Goal: Check status: Check status

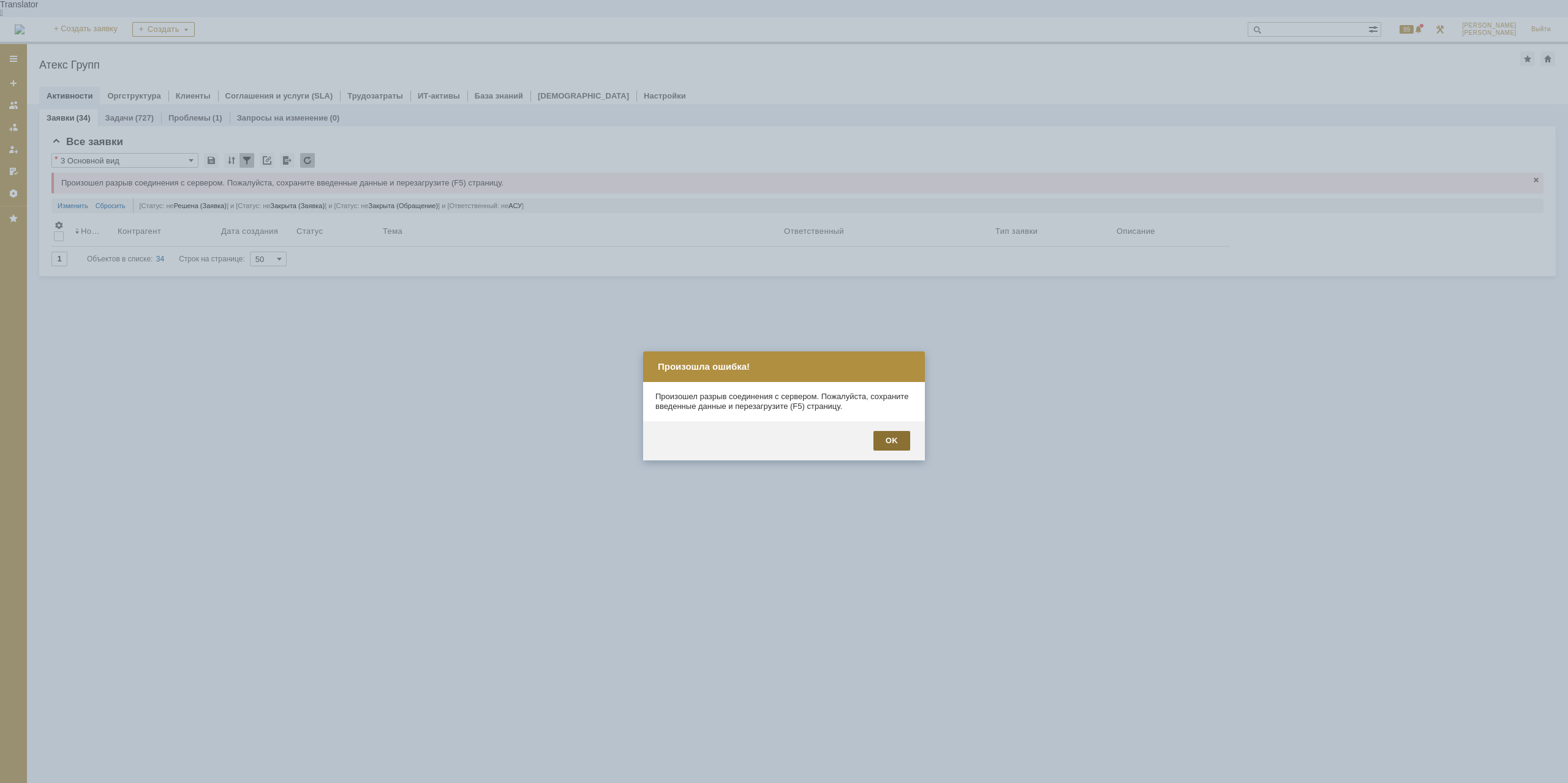
click at [886, 448] on div "OK" at bounding box center [892, 440] width 37 height 20
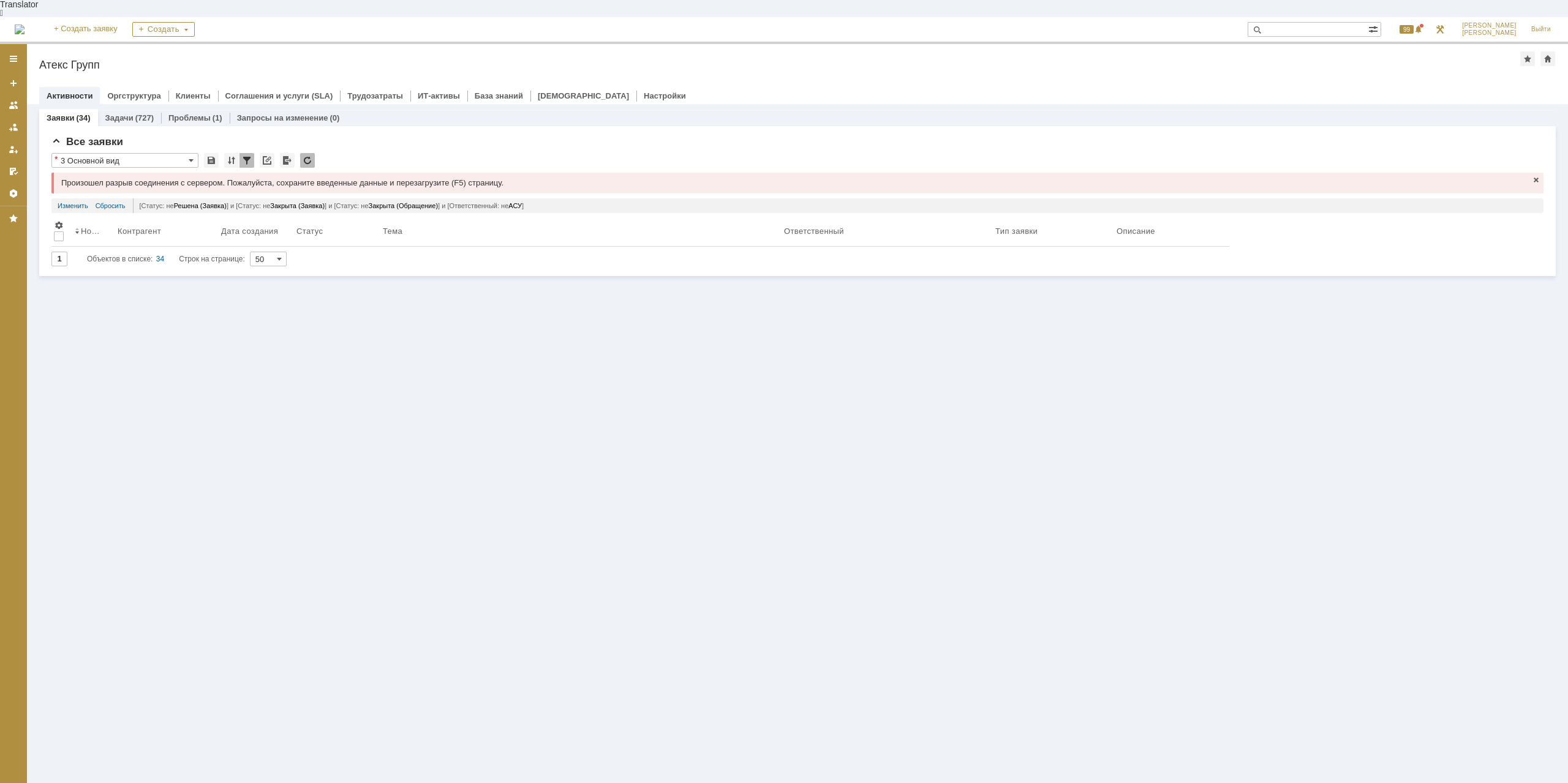
click at [24, 24] on img at bounding box center [20, 29] width 9 height 9
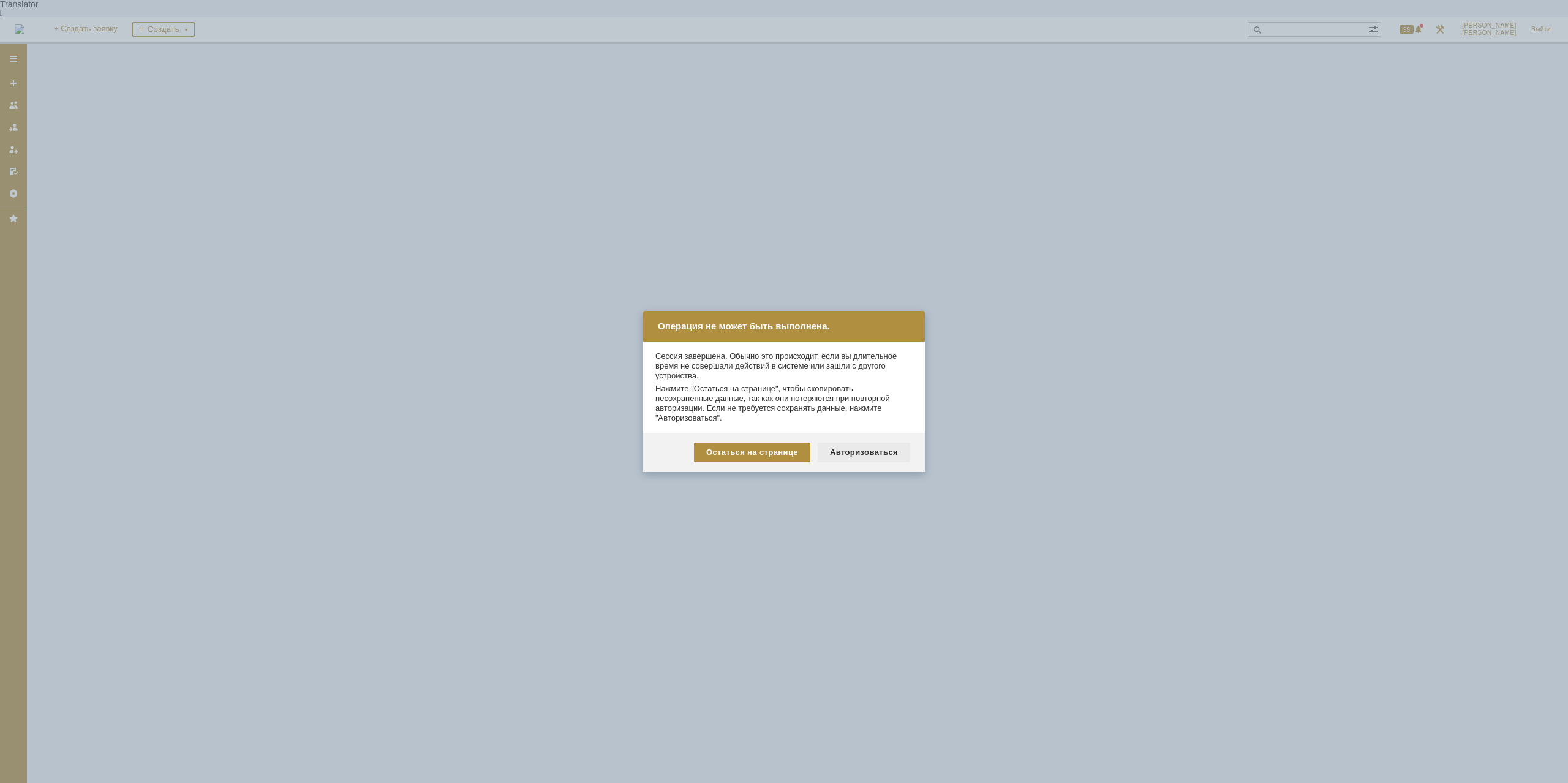
click at [885, 457] on div "Авторизоваться" at bounding box center [864, 452] width 93 height 20
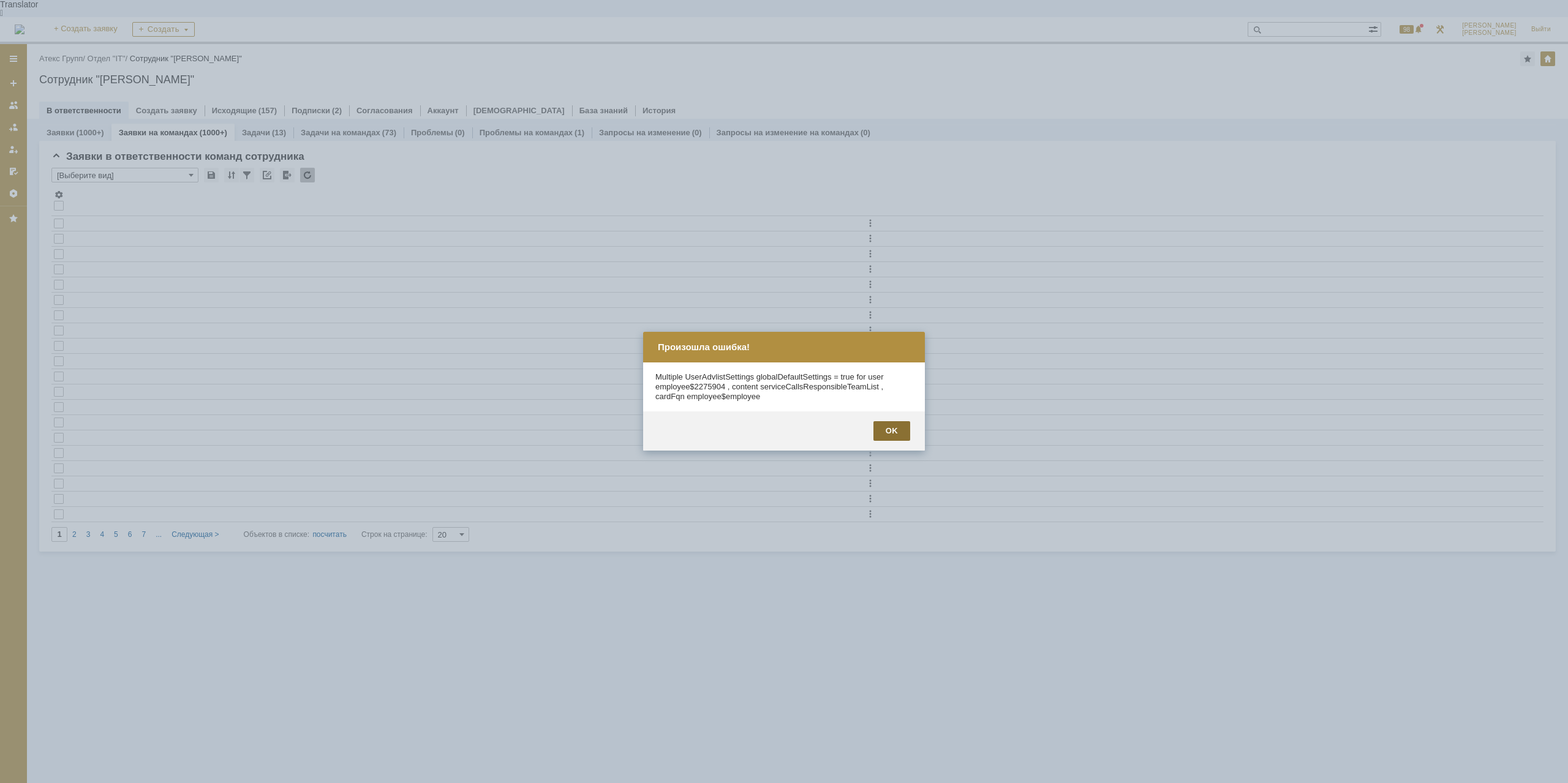
click at [897, 435] on div "OK" at bounding box center [892, 431] width 37 height 20
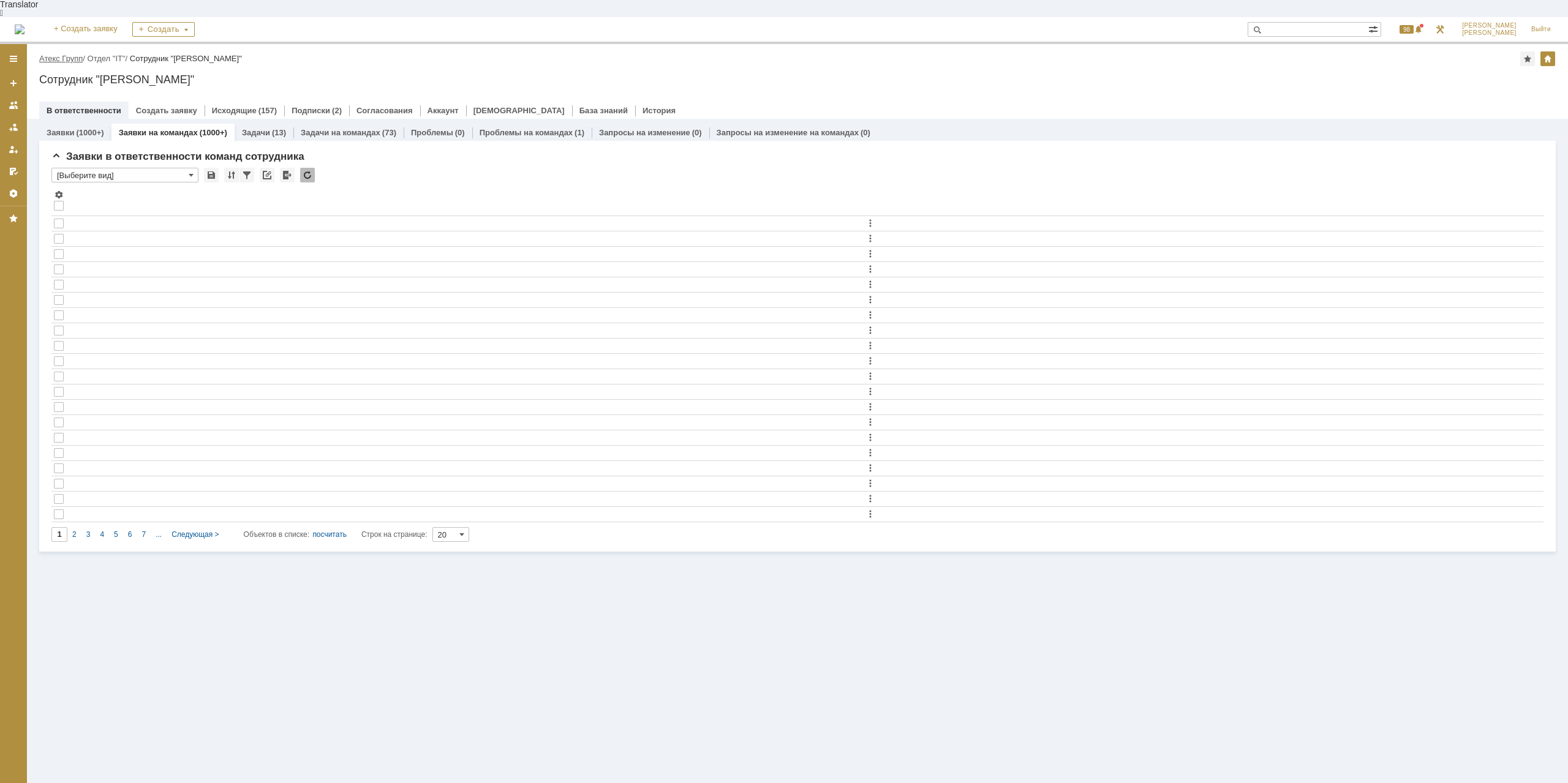
click at [68, 54] on link "Атекс Групп" at bounding box center [61, 59] width 43 height 9
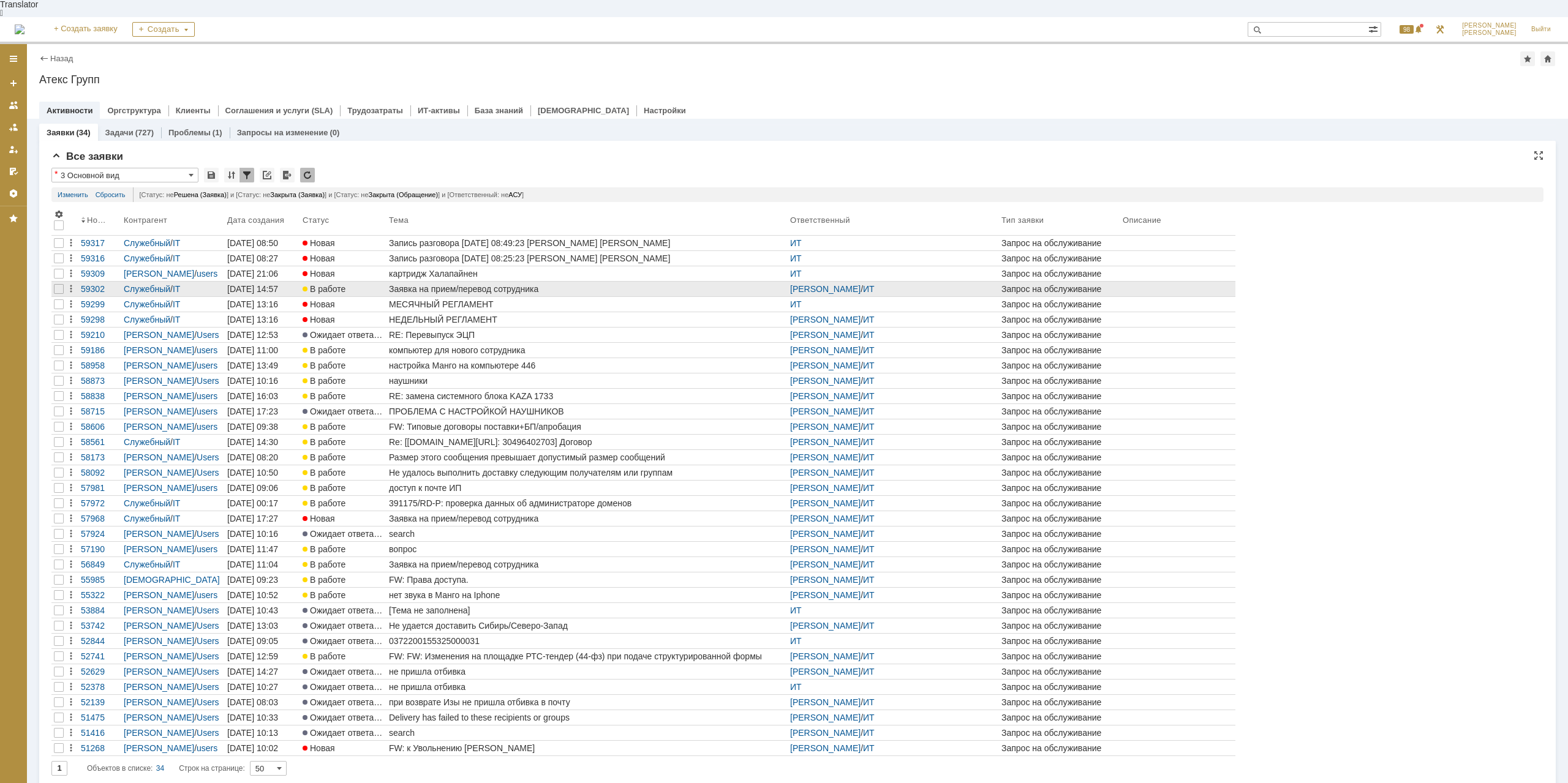
click at [497, 284] on div "Заявка на прием/перевод сотрудника" at bounding box center [587, 289] width 396 height 9
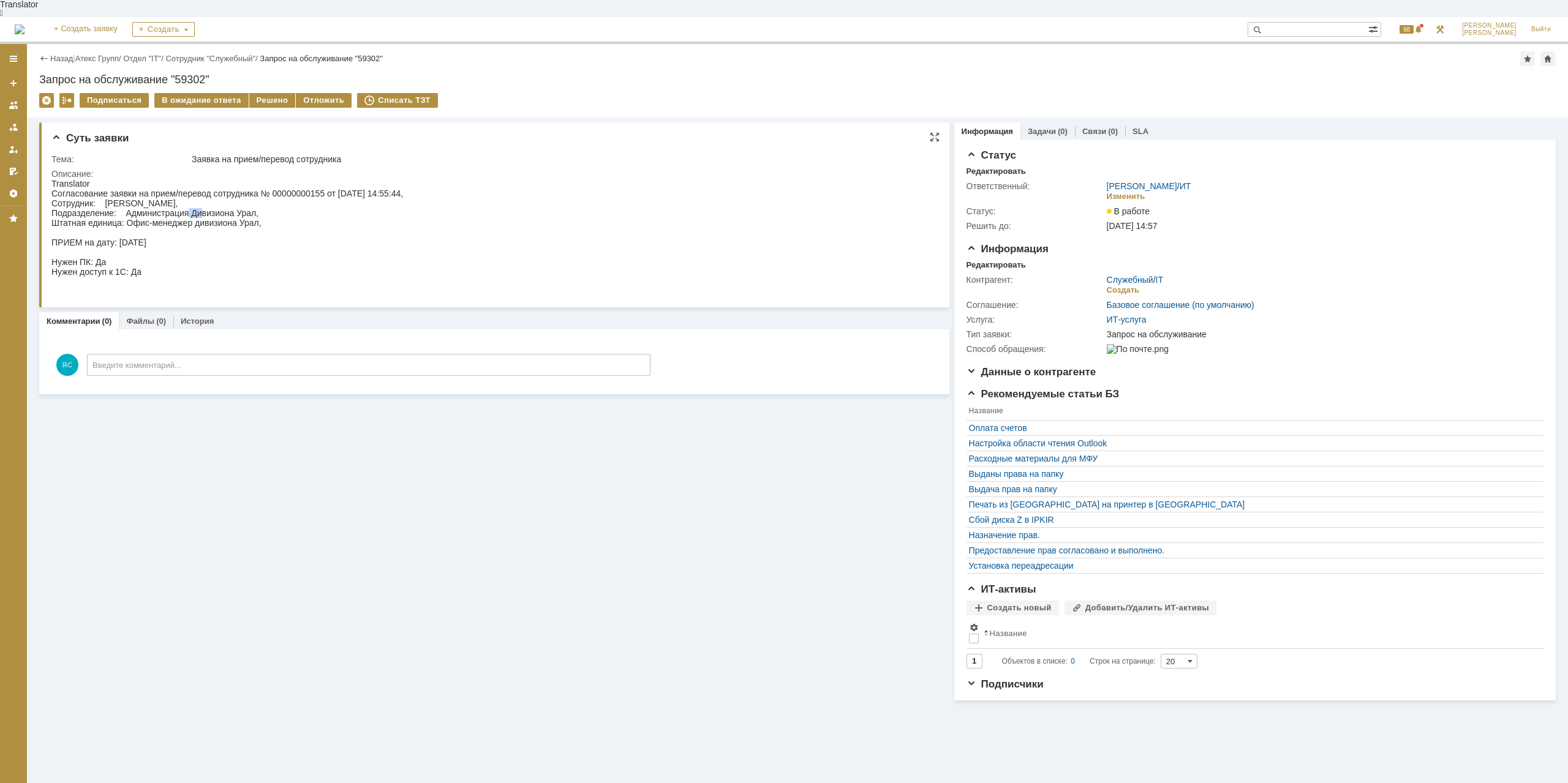
drag, startPoint x: 187, startPoint y: 205, endPoint x: 201, endPoint y: 205, distance: 14.0
click at [201, 205] on div "Согласование заявки на прием/перевод сотрудника № 00000000155 от 29.09.2025 14:…" at bounding box center [226, 242] width 352 height 108
click at [157, 204] on div "Согласование заявки на прием/перевод сотрудника № 00000000155 от 29.09.2025 14:…" at bounding box center [226, 242] width 352 height 108
drag, startPoint x: 165, startPoint y: 216, endPoint x: 182, endPoint y: 217, distance: 17.0
click at [182, 217] on div "Согласование заявки на прием/перевод сотрудника № 00000000155 от 29.09.2025 14:…" at bounding box center [226, 242] width 352 height 108
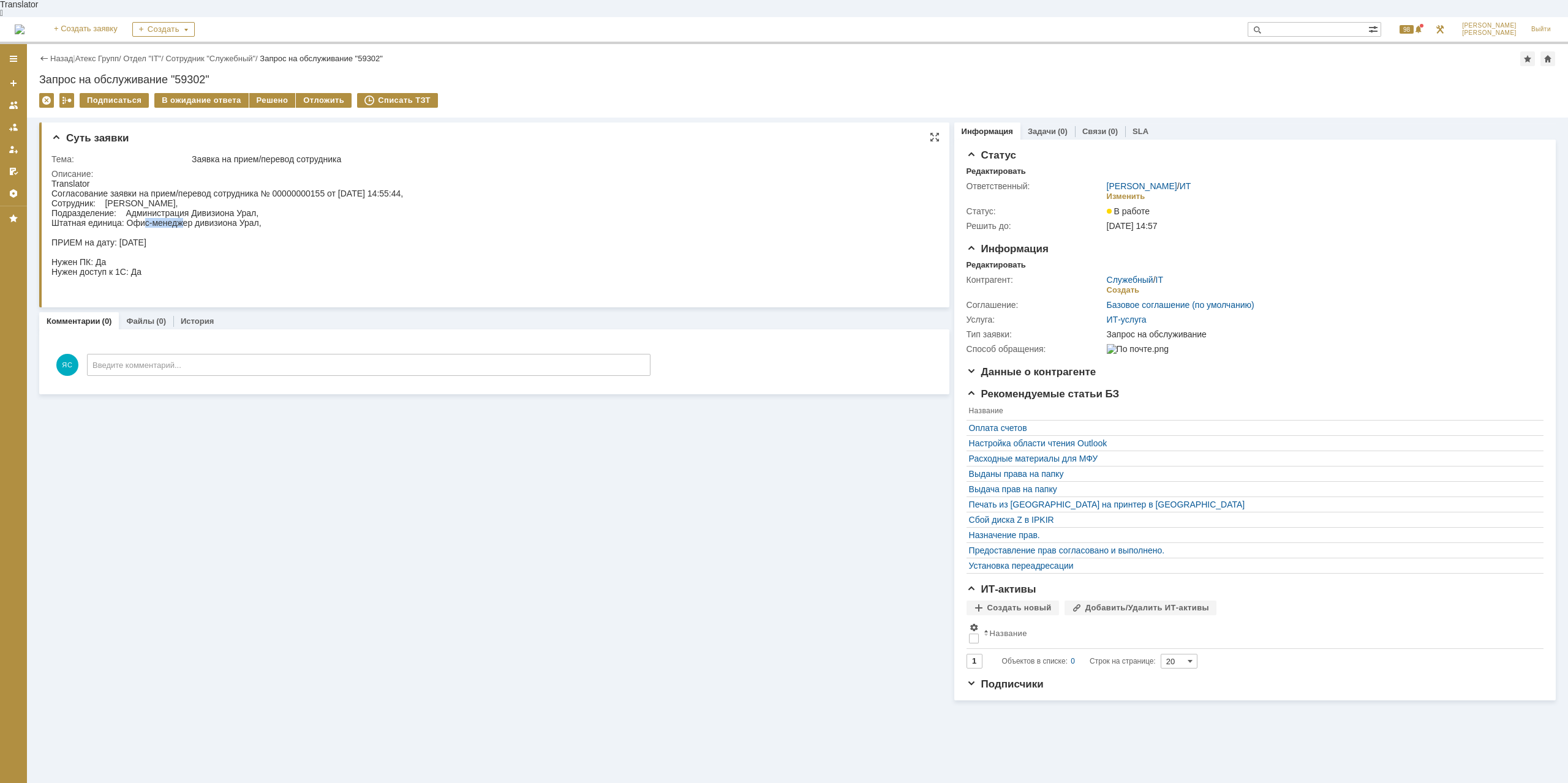
click at [182, 217] on div "Согласование заявки на прием/перевод сотрудника № 00000000155 от 29.09.2025 14:…" at bounding box center [226, 242] width 352 height 108
click at [149, 200] on div "Согласование заявки на прием/перевод сотрудника № 00000000155 от 29.09.2025 14:…" at bounding box center [226, 242] width 352 height 108
drag, startPoint x: 145, startPoint y: 211, endPoint x: 198, endPoint y: 215, distance: 53.2
click at [172, 215] on div "Согласование заявки на прием/перевод сотрудника № 00000000155 от 29.09.2025 14:…" at bounding box center [226, 242] width 352 height 108
click at [231, 215] on div "Согласование заявки на прием/перевод сотрудника № 00000000155 от 29.09.2025 14:…" at bounding box center [226, 242] width 352 height 108
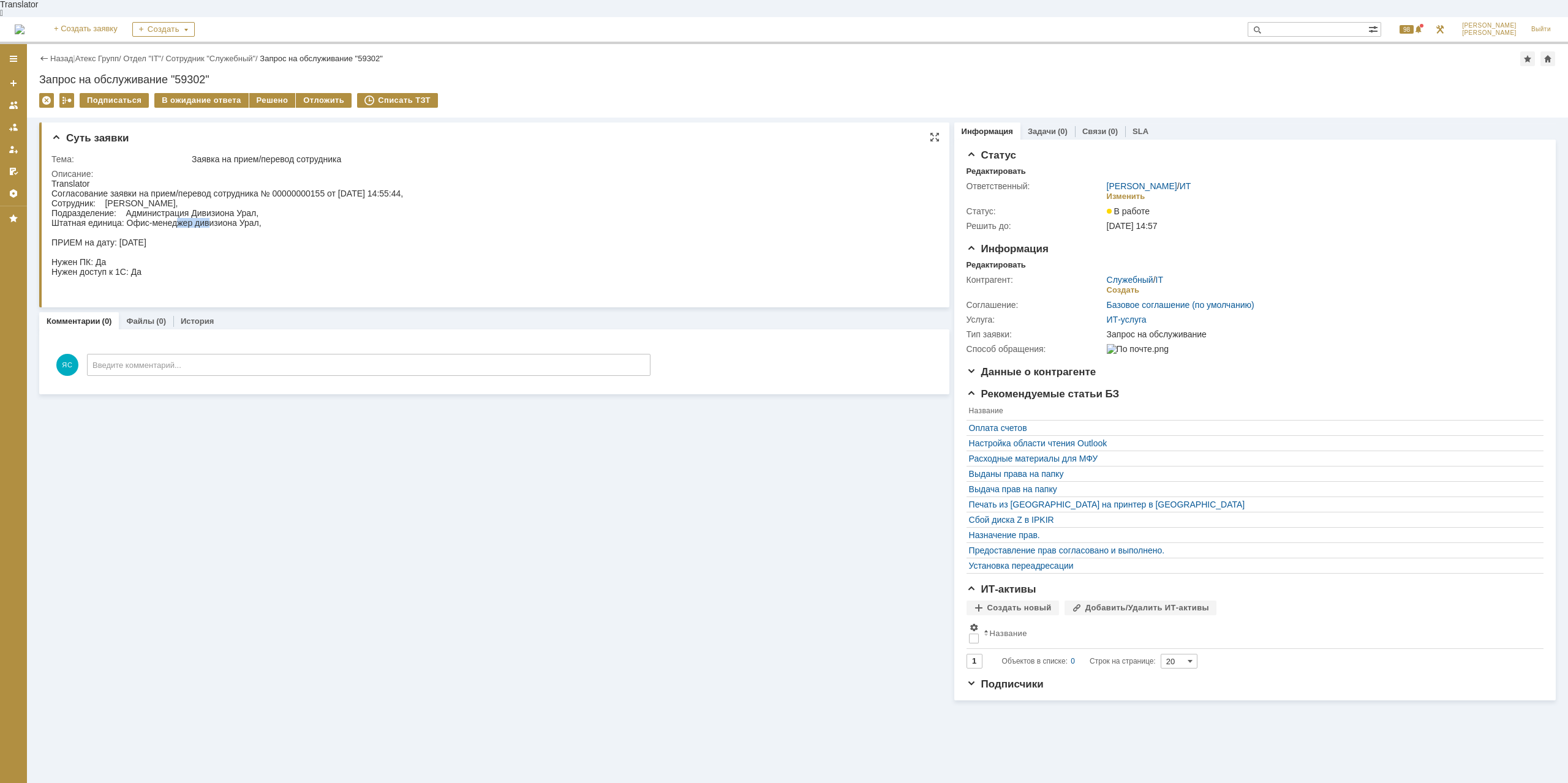
drag, startPoint x: 179, startPoint y: 211, endPoint x: 209, endPoint y: 215, distance: 30.3
click at [209, 215] on div "Согласование заявки на прием/перевод сотрудника № 00000000155 от 29.09.2025 14:…" at bounding box center [226, 242] width 352 height 108
drag, startPoint x: 145, startPoint y: 216, endPoint x: 191, endPoint y: 218, distance: 46.0
click at [191, 218] on div "Согласование заявки на прием/перевод сотрудника № 00000000155 от 29.09.2025 14:…" at bounding box center [226, 242] width 352 height 108
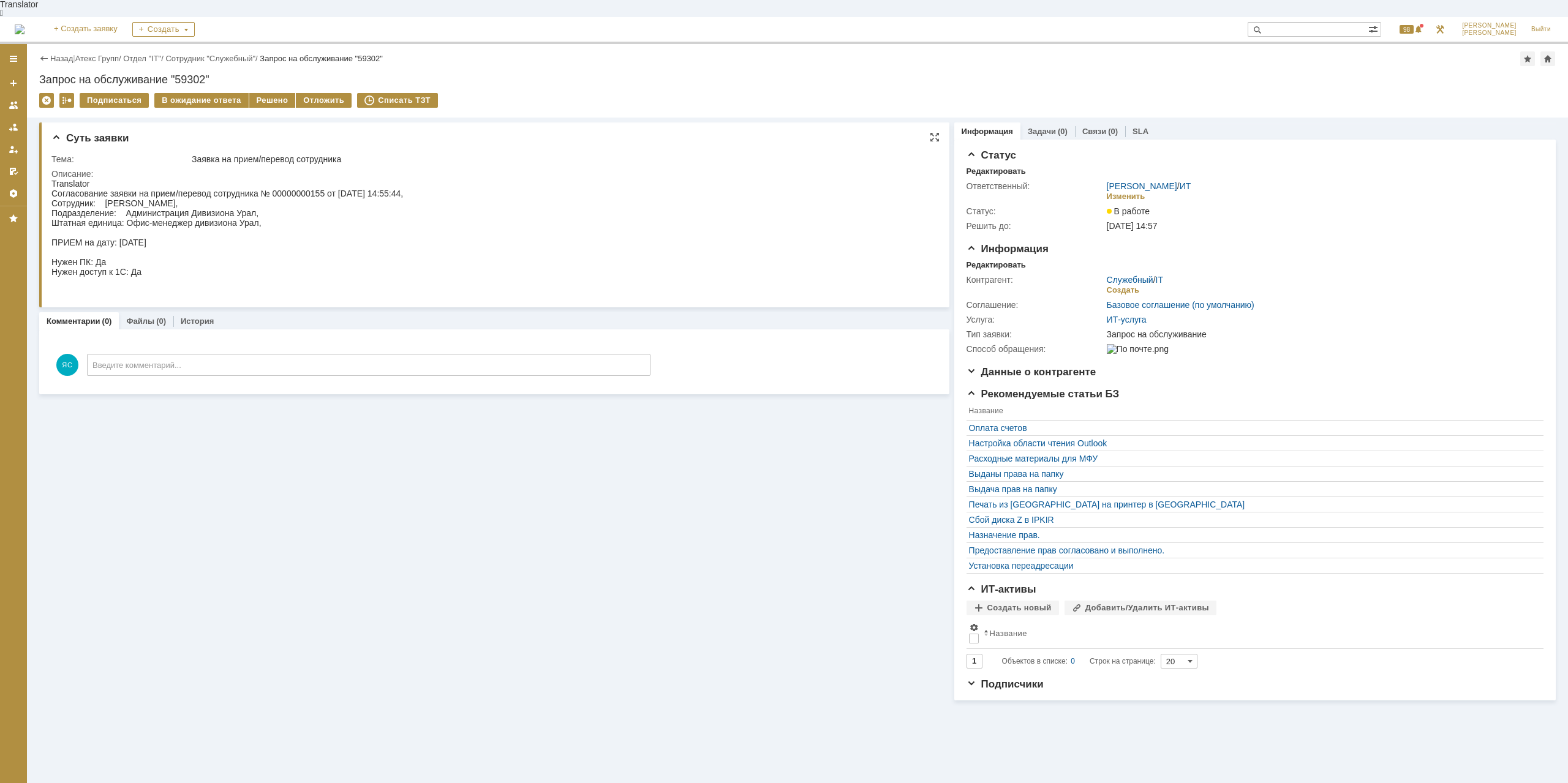
click at [235, 215] on div "Согласование заявки на прием/перевод сотрудника № 00000000155 от 29.09.2025 14:…" at bounding box center [226, 242] width 352 height 108
drag, startPoint x: 163, startPoint y: 214, endPoint x: 189, endPoint y: 211, distance: 26.2
click at [189, 211] on div "Согласование заявки на прием/перевод сотрудника № 00000000155 от 29.09.2025 14:…" at bounding box center [226, 242] width 352 height 108
click at [245, 200] on div "Согласование заявки на прием/перевод сотрудника № 00000000155 от 29.09.2025 14:…" at bounding box center [226, 242] width 352 height 108
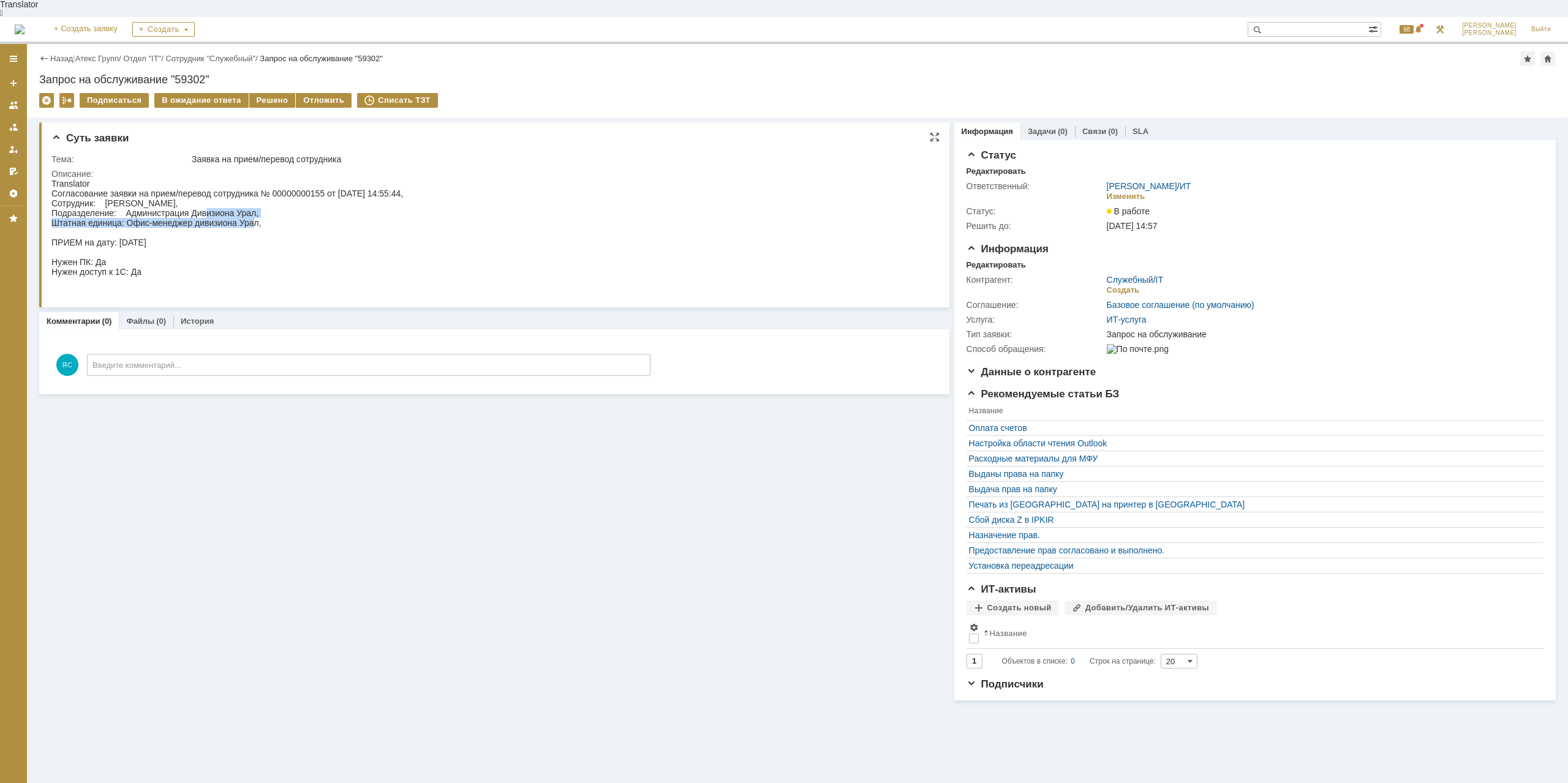
drag, startPoint x: 208, startPoint y: 208, endPoint x: 256, endPoint y: 212, distance: 48.2
click at [256, 212] on div "Согласование заявки на прием/перевод сотрудника № 00000000155 от 29.09.2025 14:…" at bounding box center [226, 242] width 352 height 108
click at [259, 214] on div "Согласование заявки на прием/перевод сотрудника № 00000000155 от 29.09.2025 14:…" at bounding box center [226, 242] width 352 height 108
drag, startPoint x: 242, startPoint y: 217, endPoint x: 258, endPoint y: 217, distance: 16.0
click at [258, 217] on div "Согласование заявки на прием/перевод сотрудника № 00000000155 от 29.09.2025 14:…" at bounding box center [226, 242] width 352 height 108
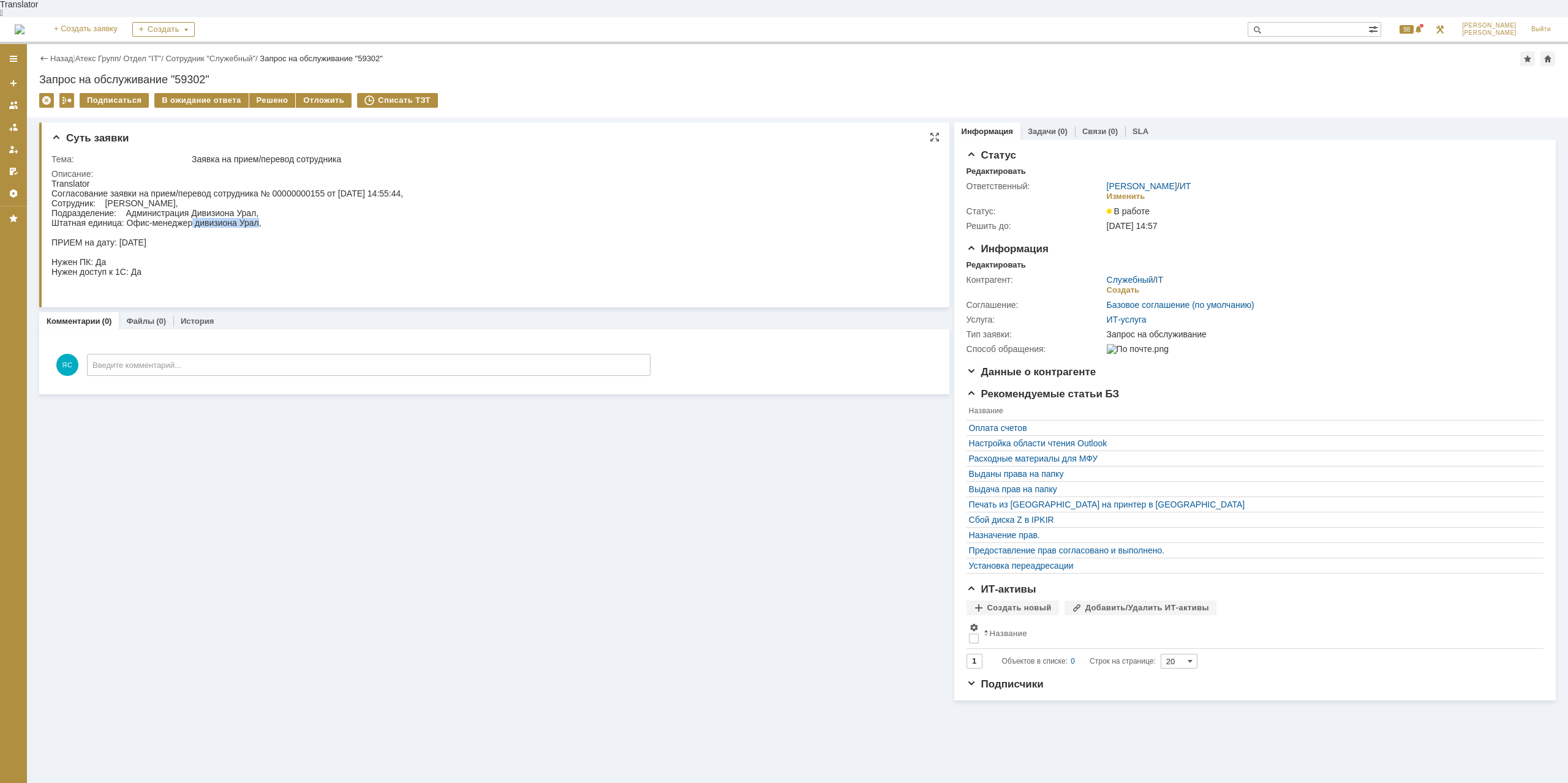
click at [256, 218] on div "Согласование заявки на прием/перевод сотрудника № 00000000155 от 29.09.2025 14:…" at bounding box center [226, 242] width 352 height 108
